Goal: Find specific page/section: Find specific page/section

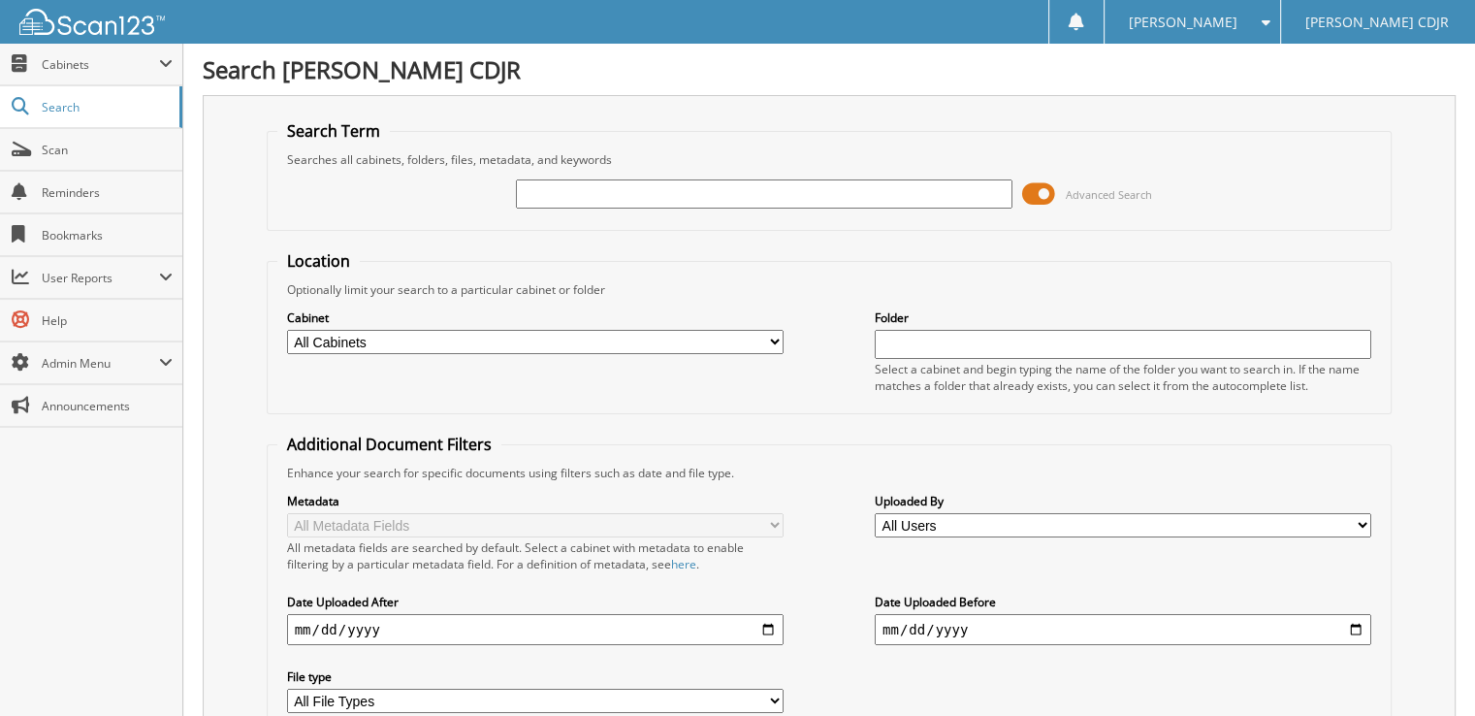
click at [562, 199] on input "text" at bounding box center [764, 193] width 497 height 29
type input "1259"
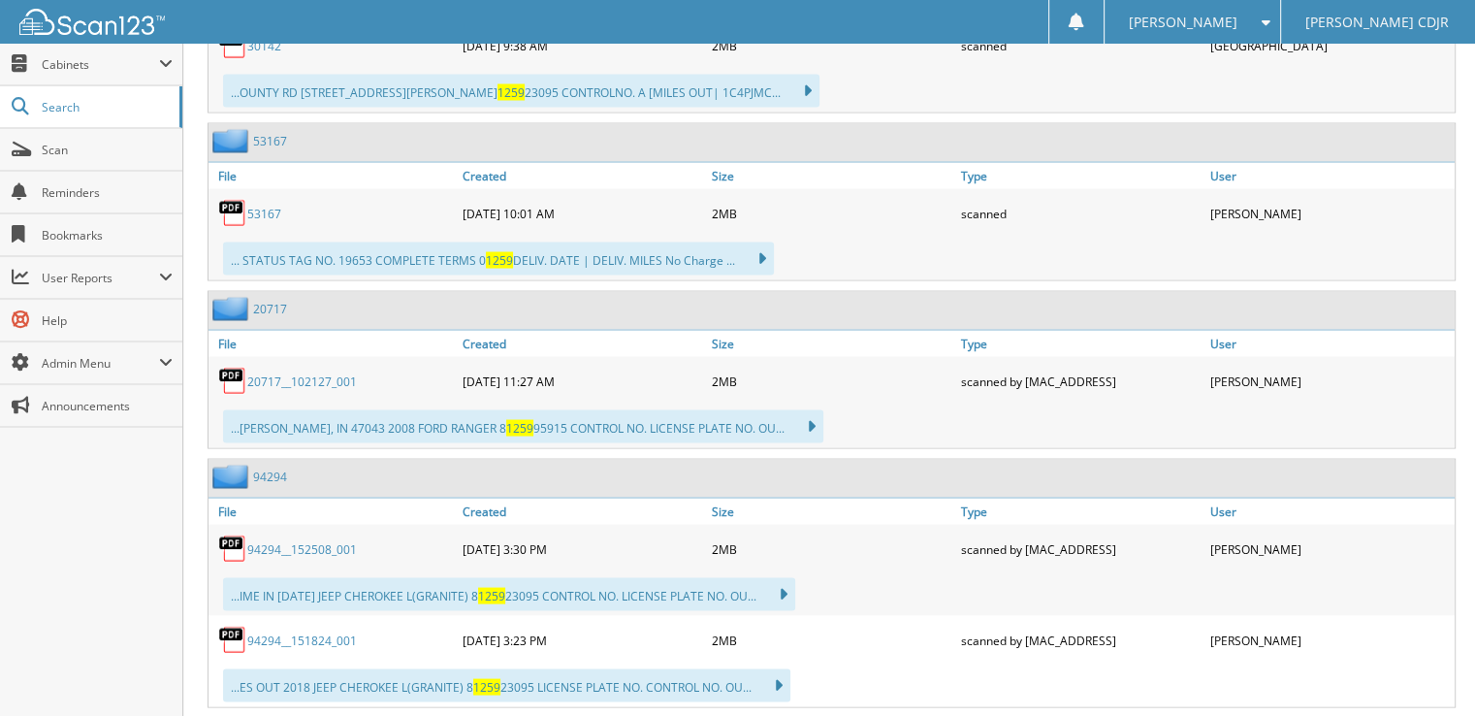
scroll to position [25796, 0]
click at [106, 109] on span "Search" at bounding box center [106, 107] width 128 height 16
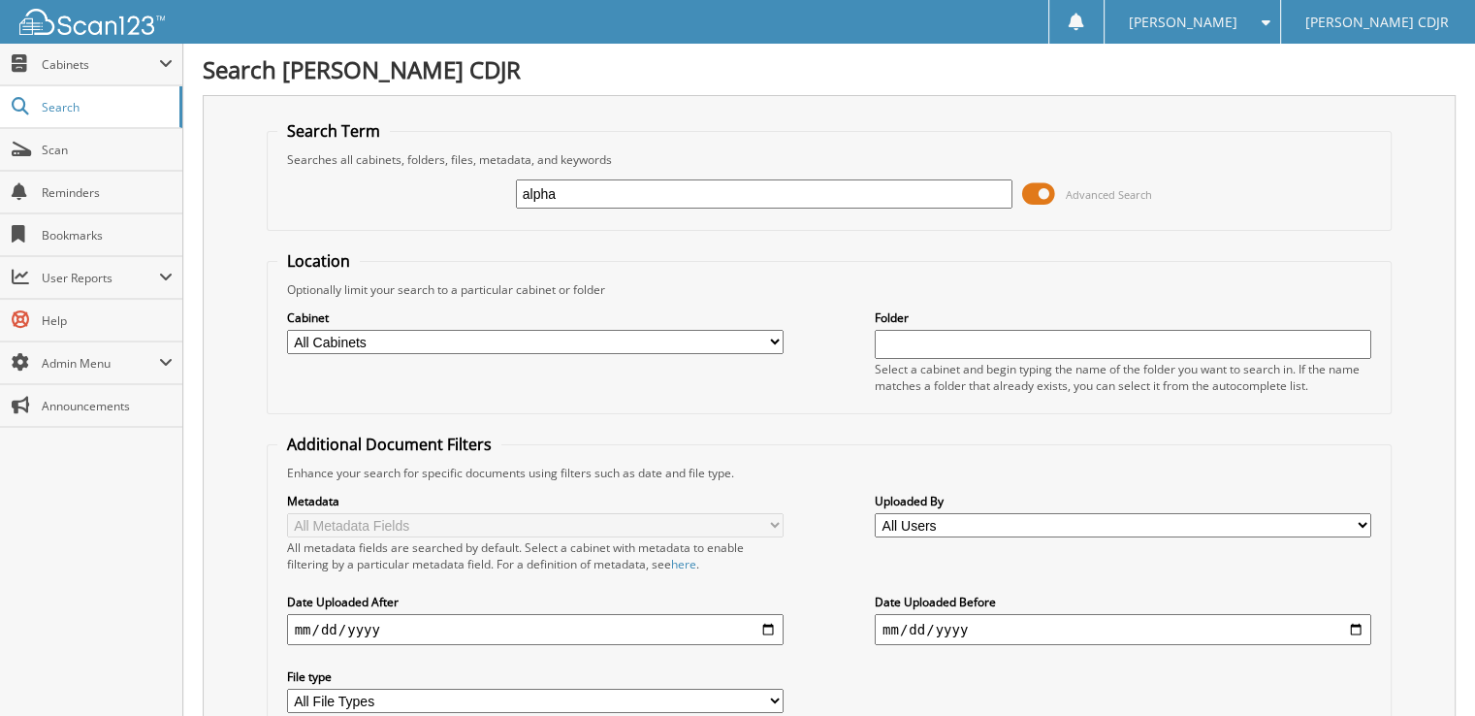
click at [631, 181] on input "alpha" at bounding box center [764, 193] width 497 height 29
type input "alpha locates"
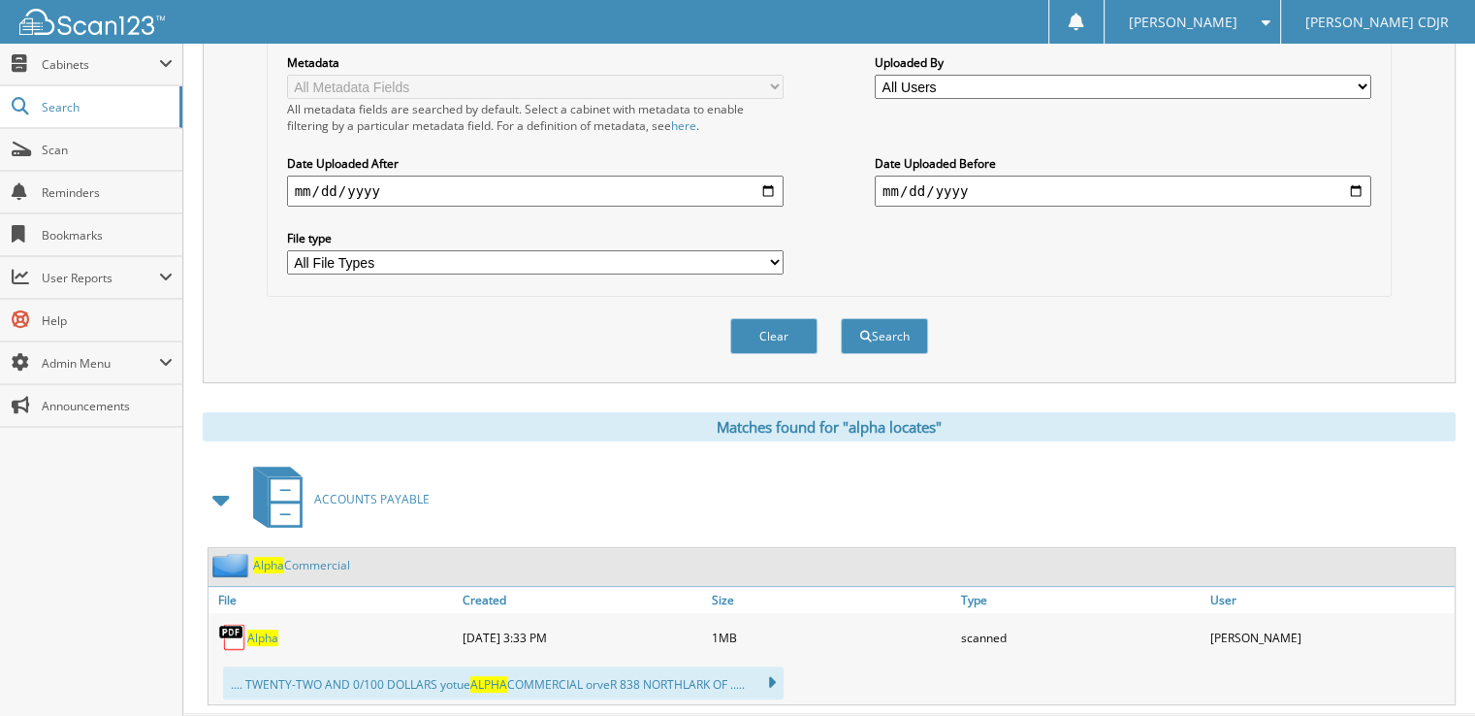
scroll to position [465, 0]
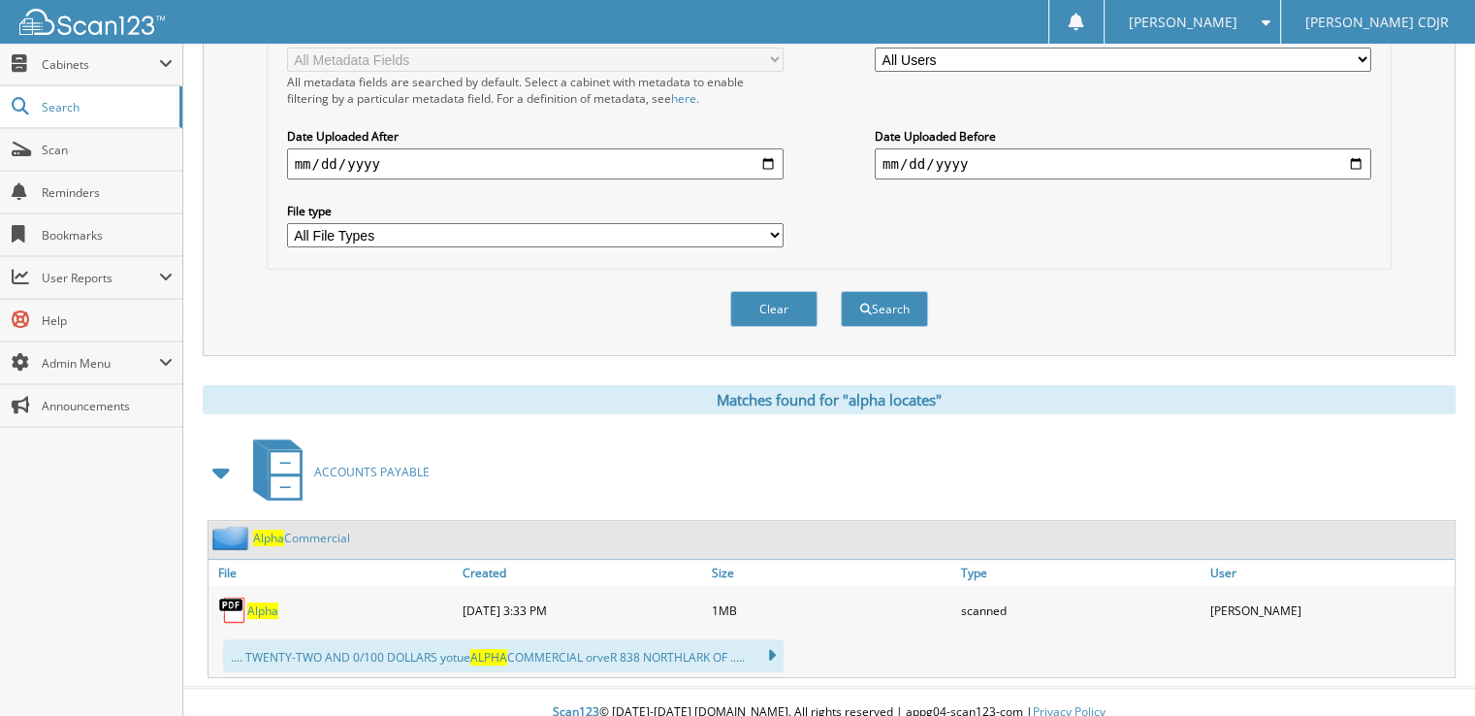
click at [256, 602] on span "Alpha" at bounding box center [262, 610] width 31 height 16
